Goal: Navigation & Orientation: Find specific page/section

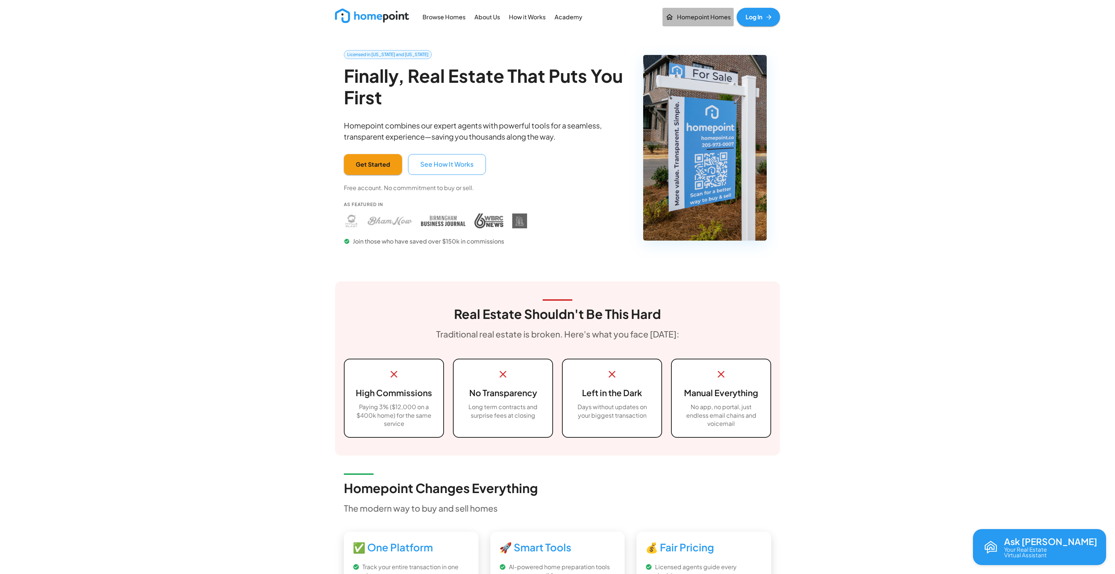
click at [705, 19] on p "Homepoint Homes" at bounding box center [704, 17] width 54 height 9
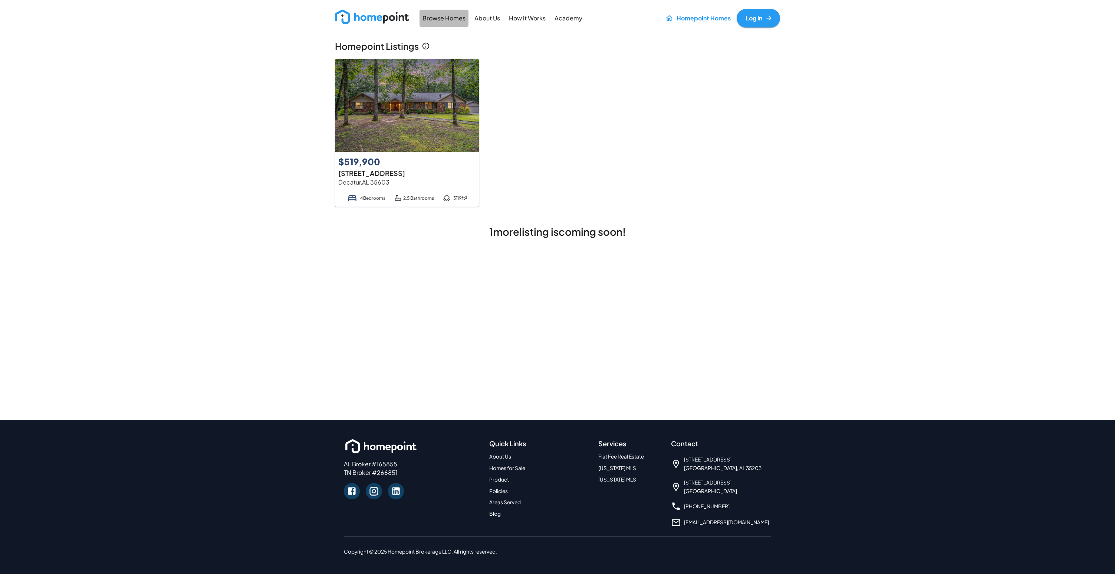
click at [455, 18] on p "Browse Homes" at bounding box center [444, 18] width 43 height 9
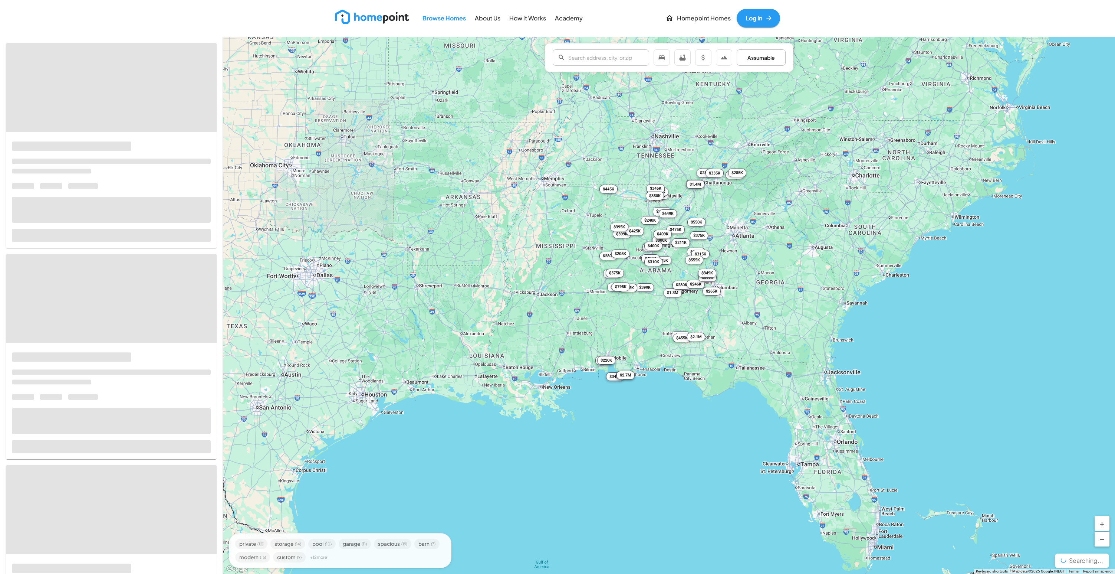
click at [369, 16] on img at bounding box center [372, 17] width 74 height 14
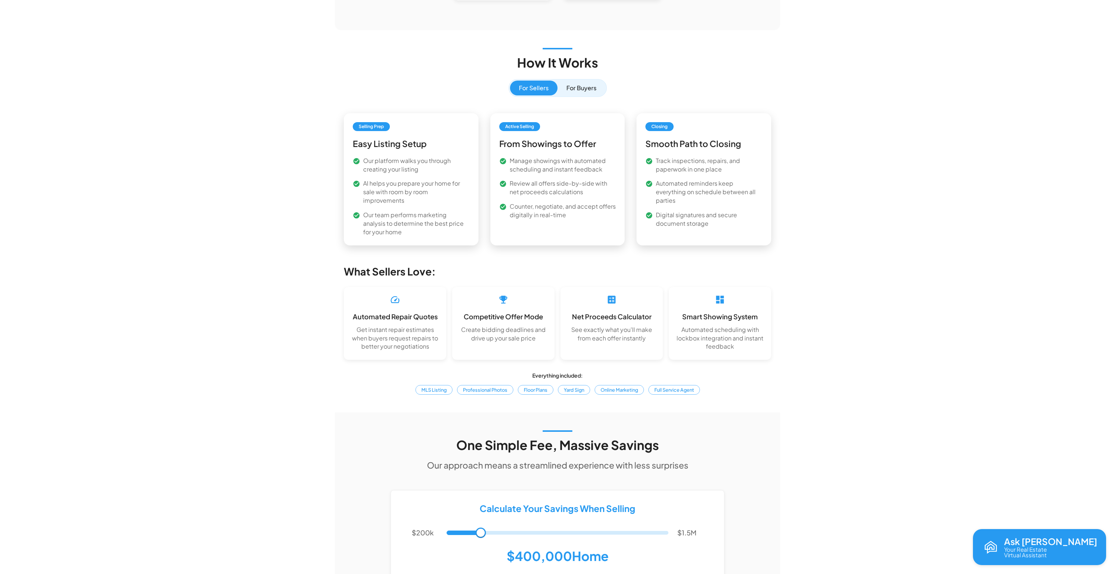
scroll to position [909, 0]
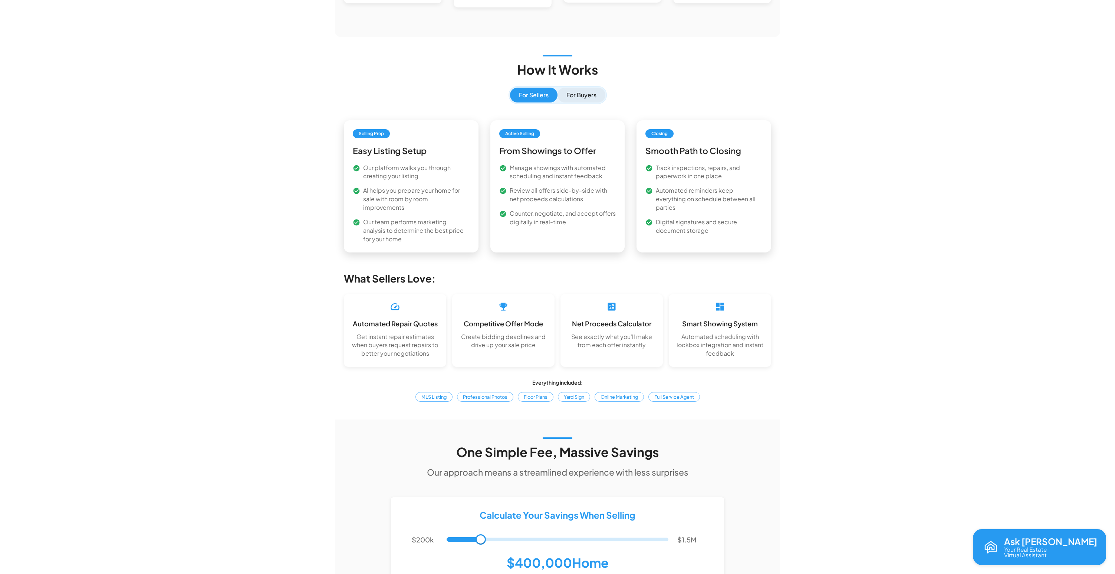
click at [588, 102] on button "For Buyers" at bounding box center [582, 95] width 48 height 15
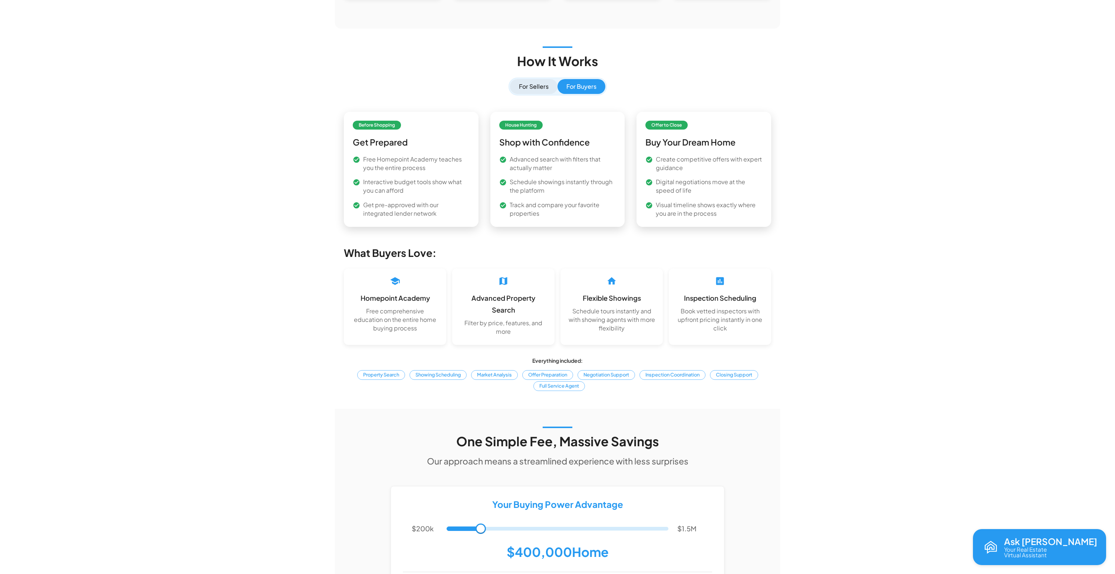
click at [531, 94] on button "For Sellers" at bounding box center [533, 86] width 47 height 15
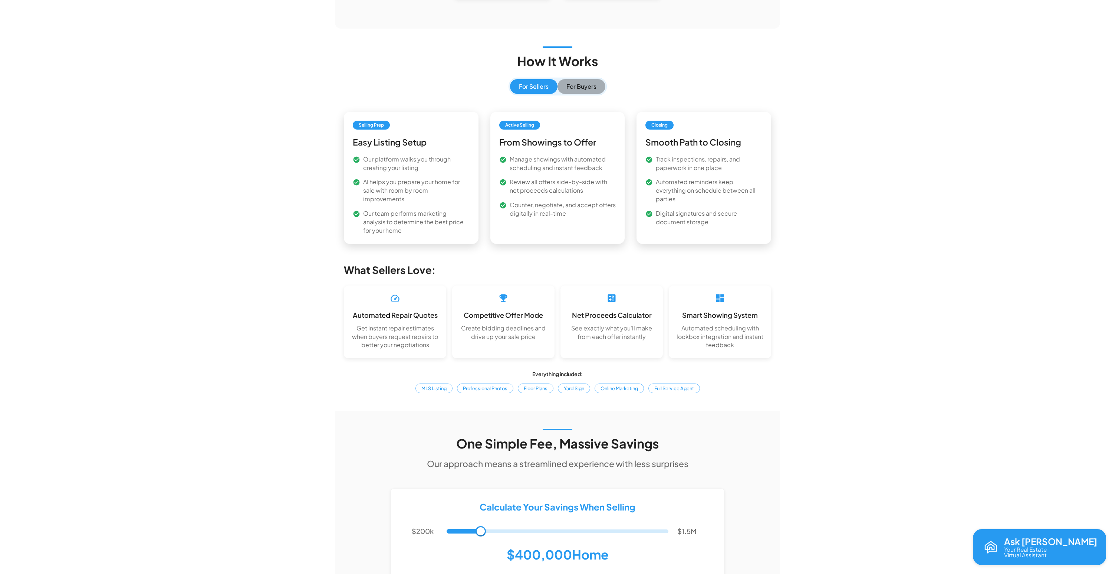
click at [575, 94] on button "For Buyers" at bounding box center [582, 86] width 48 height 15
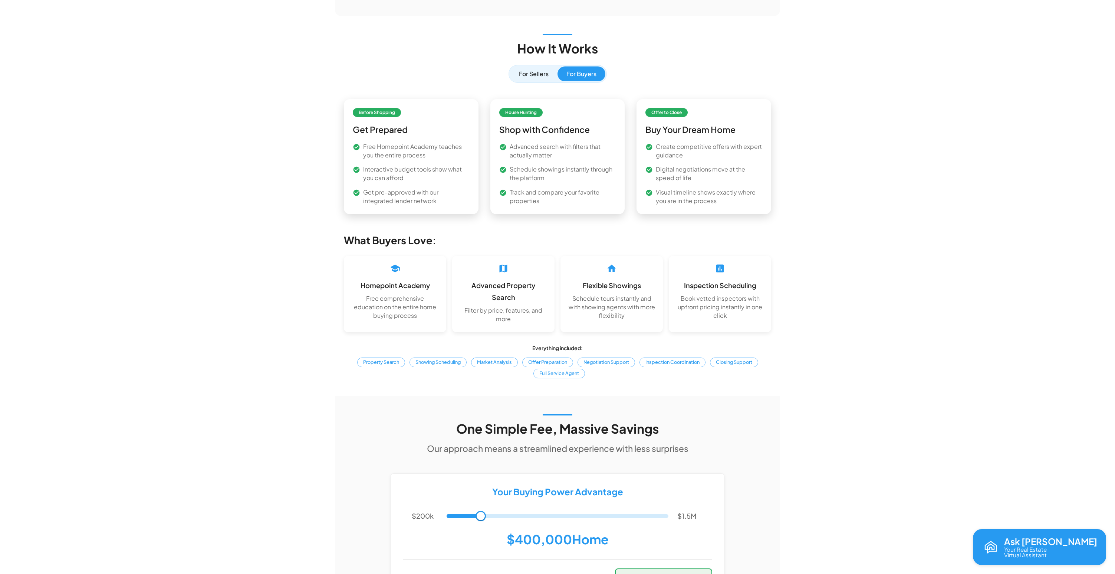
scroll to position [923, 0]
click at [525, 81] on button "For Sellers" at bounding box center [533, 73] width 47 height 15
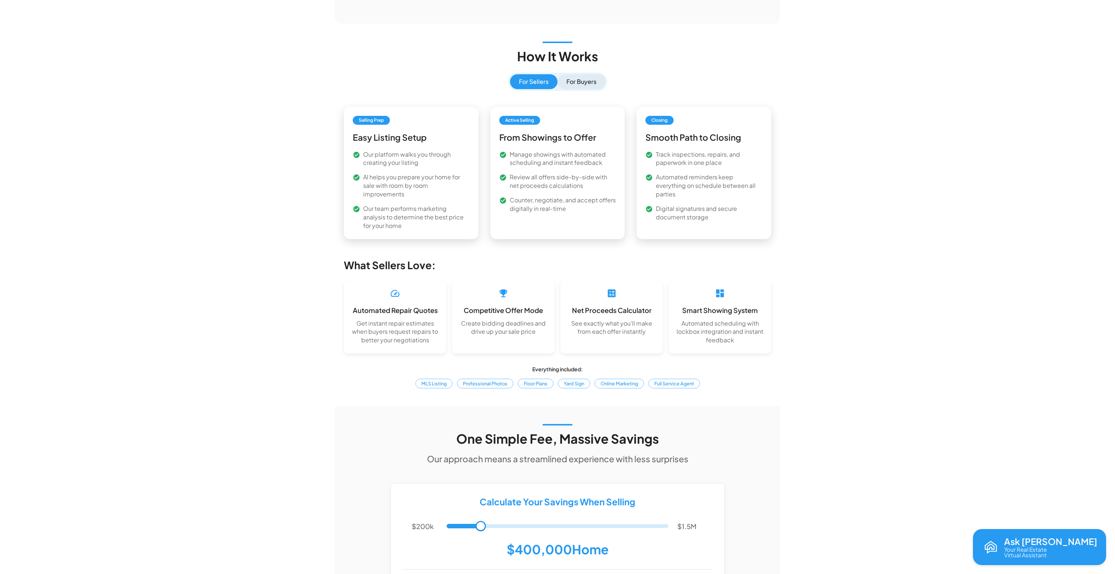
click at [586, 89] on button "For Buyers" at bounding box center [582, 81] width 48 height 15
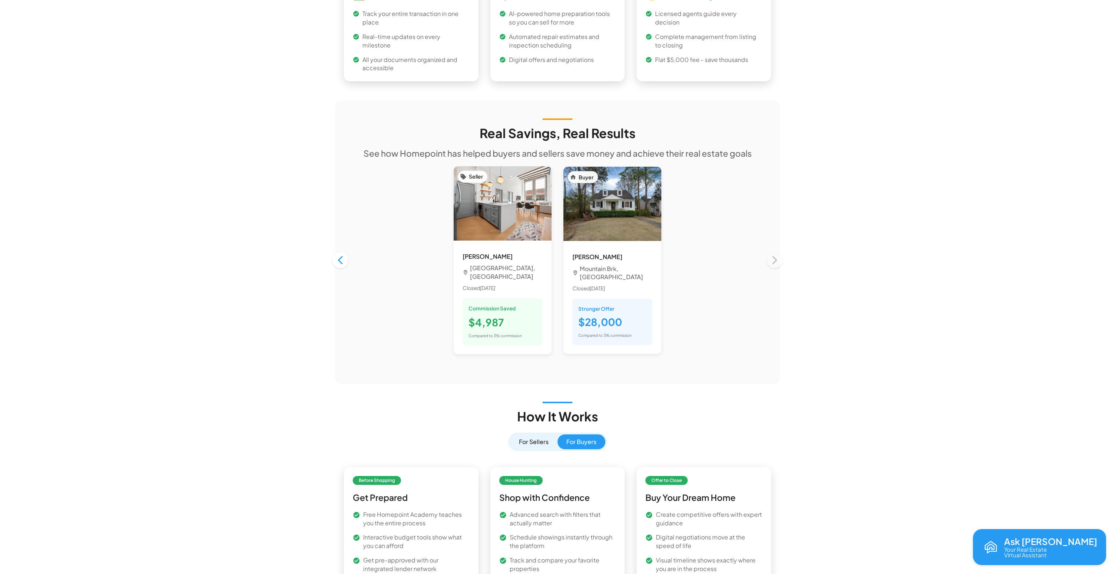
scroll to position [557, 0]
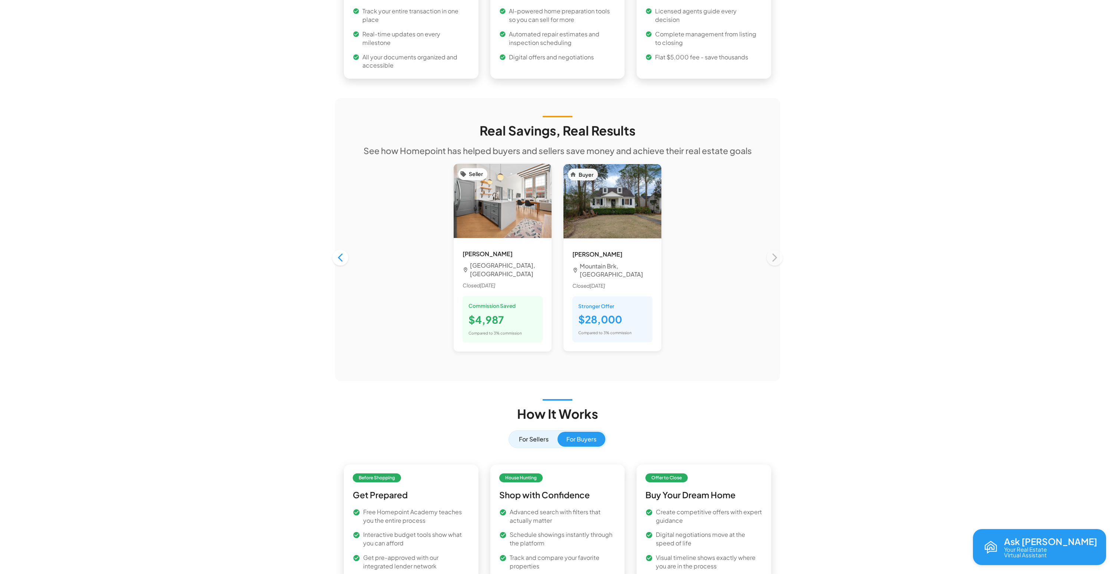
click at [774, 244] on div "Seller [PERSON_NAME] [GEOGRAPHIC_DATA], [GEOGRAPHIC_DATA] Closed [DATE] Commiss…" at bounding box center [557, 258] width 439 height 200
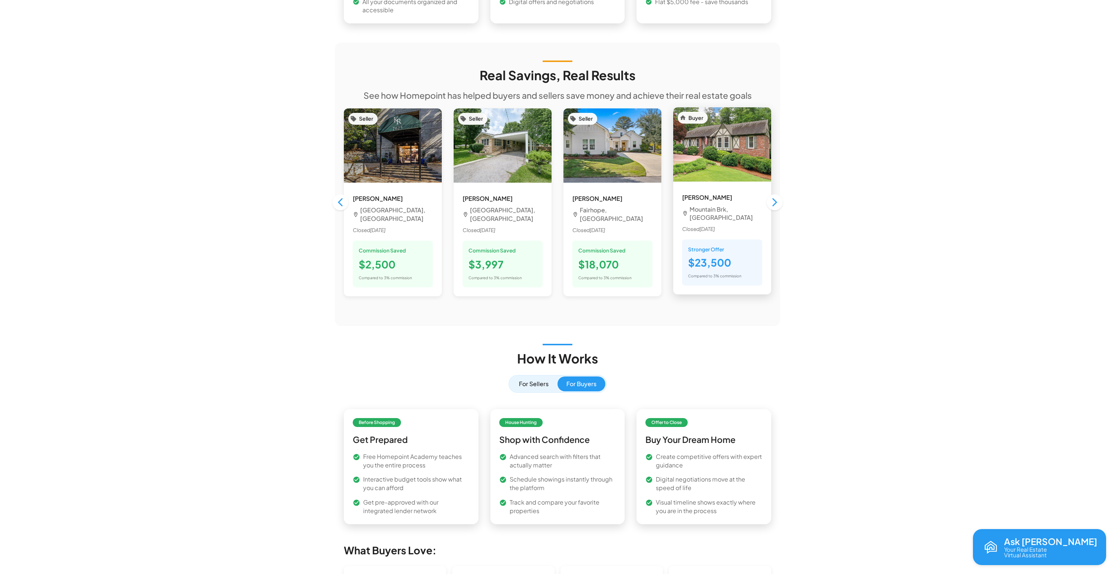
scroll to position [615, 0]
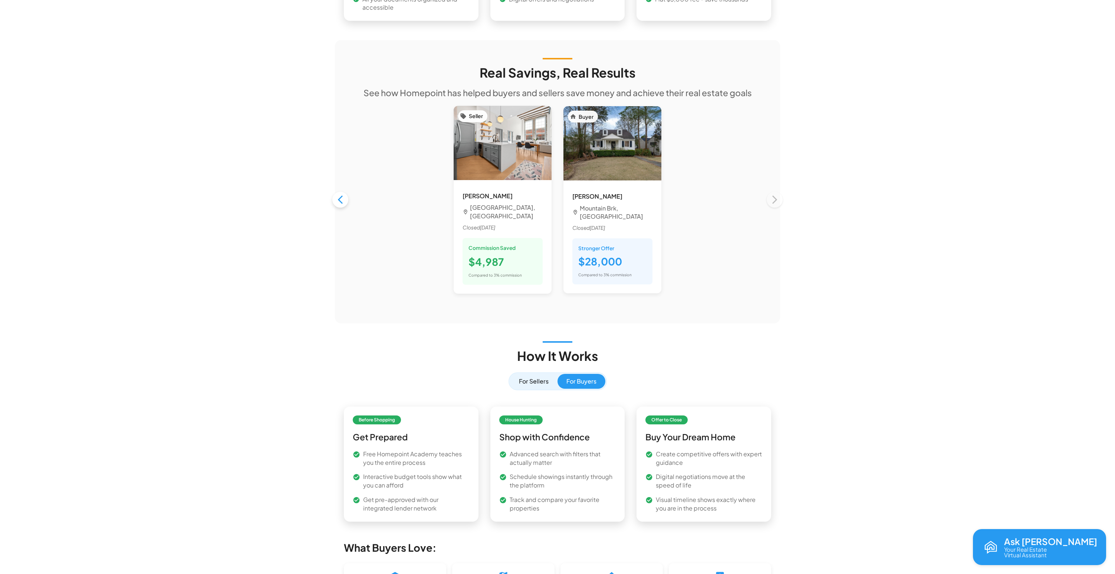
click at [340, 196] on icon "button" at bounding box center [340, 200] width 5 height 9
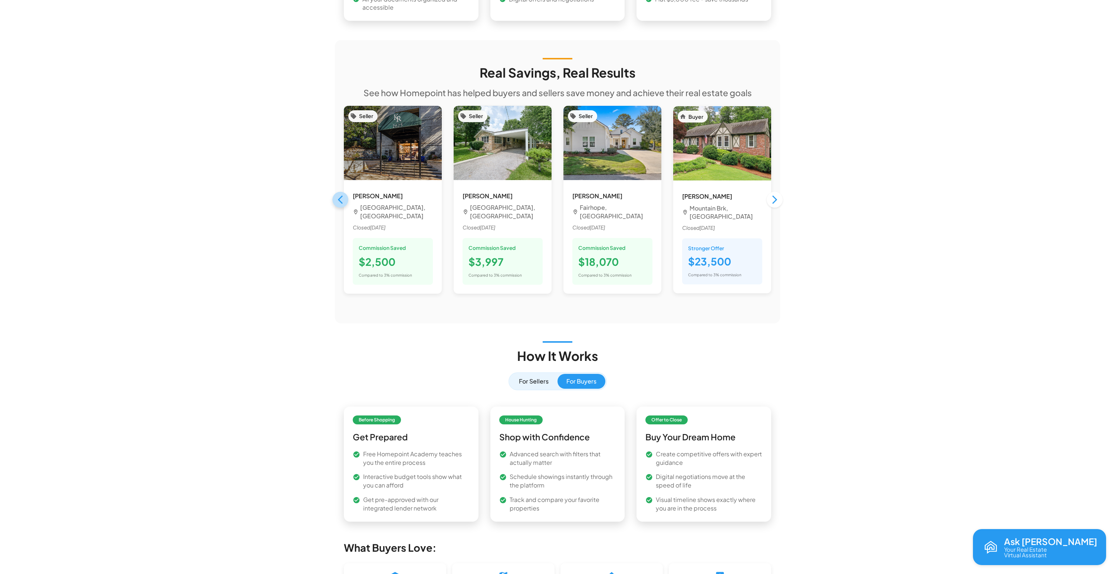
click at [341, 194] on icon "button" at bounding box center [340, 199] width 10 height 10
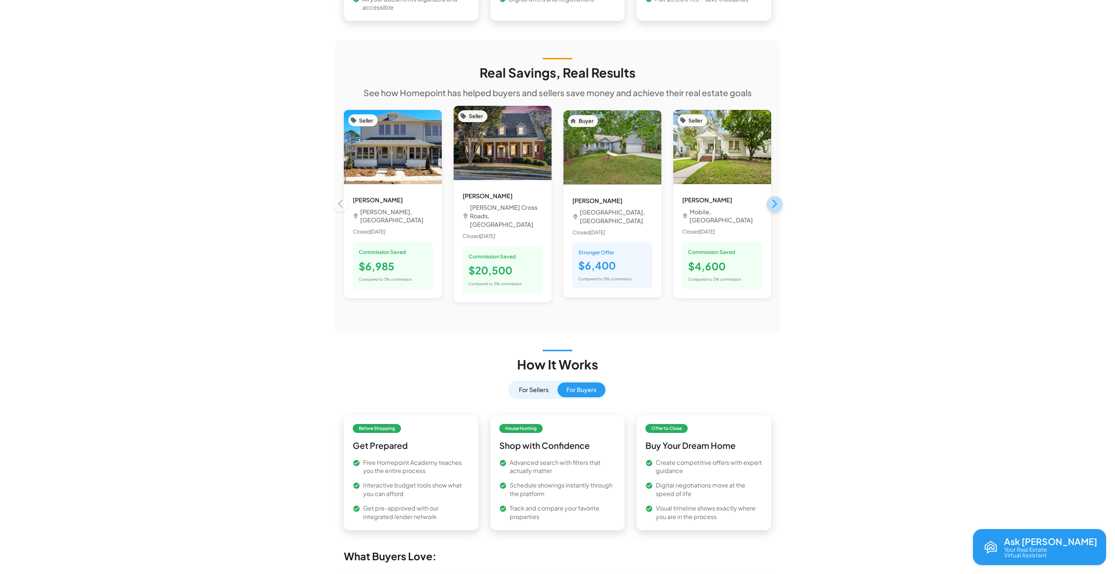
click at [772, 199] on icon "button" at bounding box center [775, 204] width 10 height 10
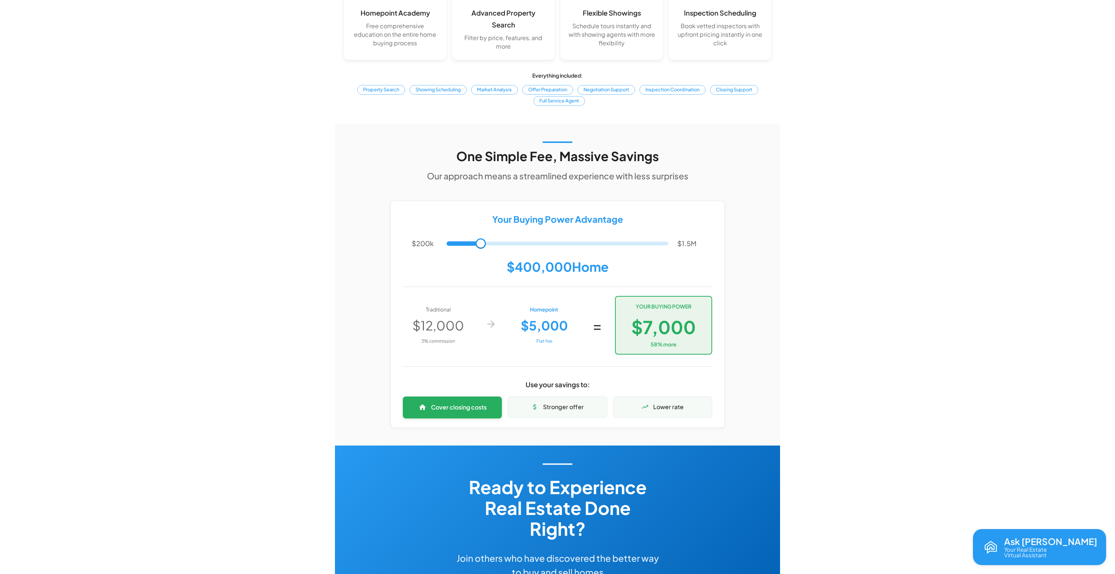
scroll to position [1195, 0]
